Goal: Task Accomplishment & Management: Manage account settings

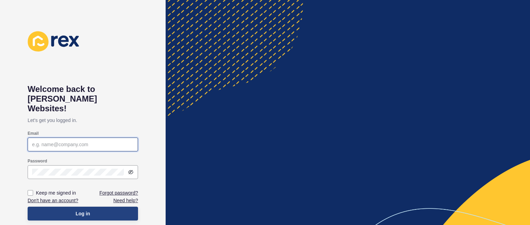
type input "[PERSON_NAME][EMAIL_ADDRESS][DOMAIN_NAME]"
click at [103, 206] on button "Log in" at bounding box center [83, 213] width 110 height 14
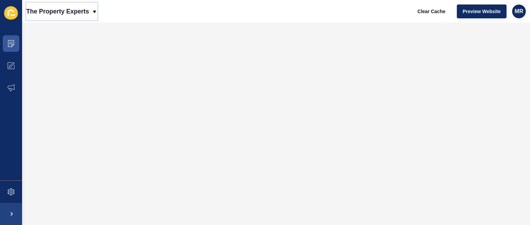
click at [49, 12] on p "The Property Experts" at bounding box center [57, 11] width 63 height 17
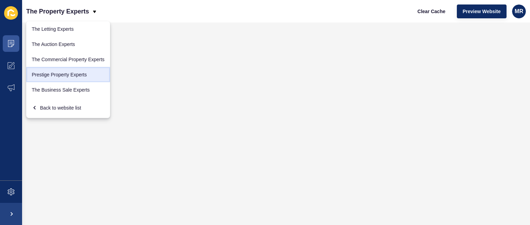
click at [52, 80] on link "Prestige Property Experts" at bounding box center [68, 74] width 84 height 15
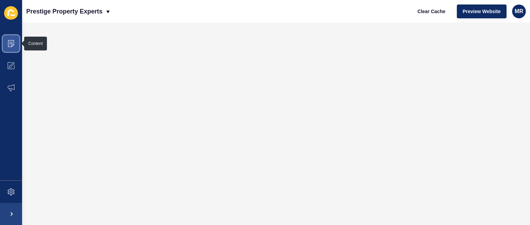
click at [9, 40] on icon at bounding box center [11, 43] width 7 height 7
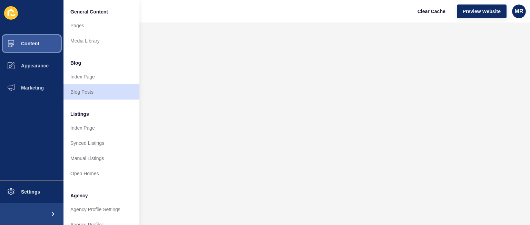
scroll to position [185, 0]
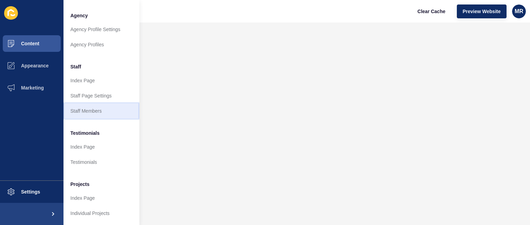
click at [93, 107] on link "Staff Members" at bounding box center [101, 110] width 76 height 15
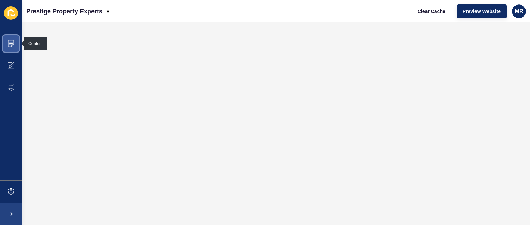
click at [18, 46] on span at bounding box center [11, 43] width 22 height 22
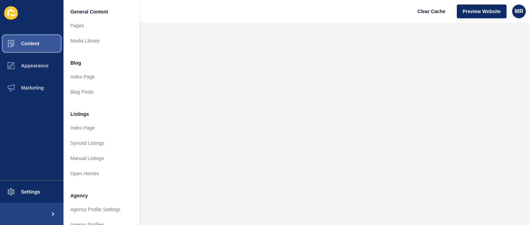
scroll to position [185, 0]
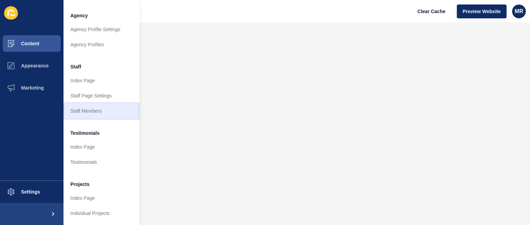
click at [94, 109] on link "Staff Members" at bounding box center [101, 110] width 76 height 15
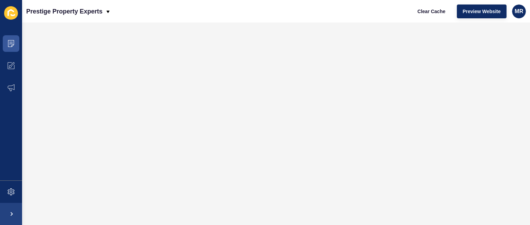
scroll to position [0, 0]
click at [516, 13] on span "MR" at bounding box center [519, 11] width 9 height 7
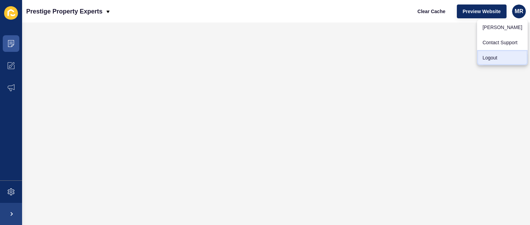
click at [490, 56] on link "Logout" at bounding box center [502, 57] width 51 height 15
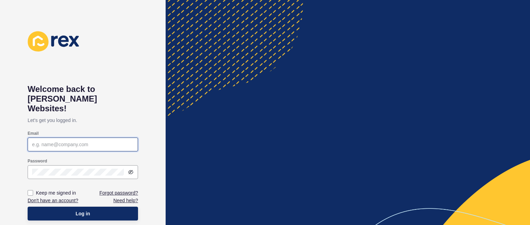
type input "[PERSON_NAME][EMAIL_ADDRESS][DOMAIN_NAME]"
